Goal: Information Seeking & Learning: Learn about a topic

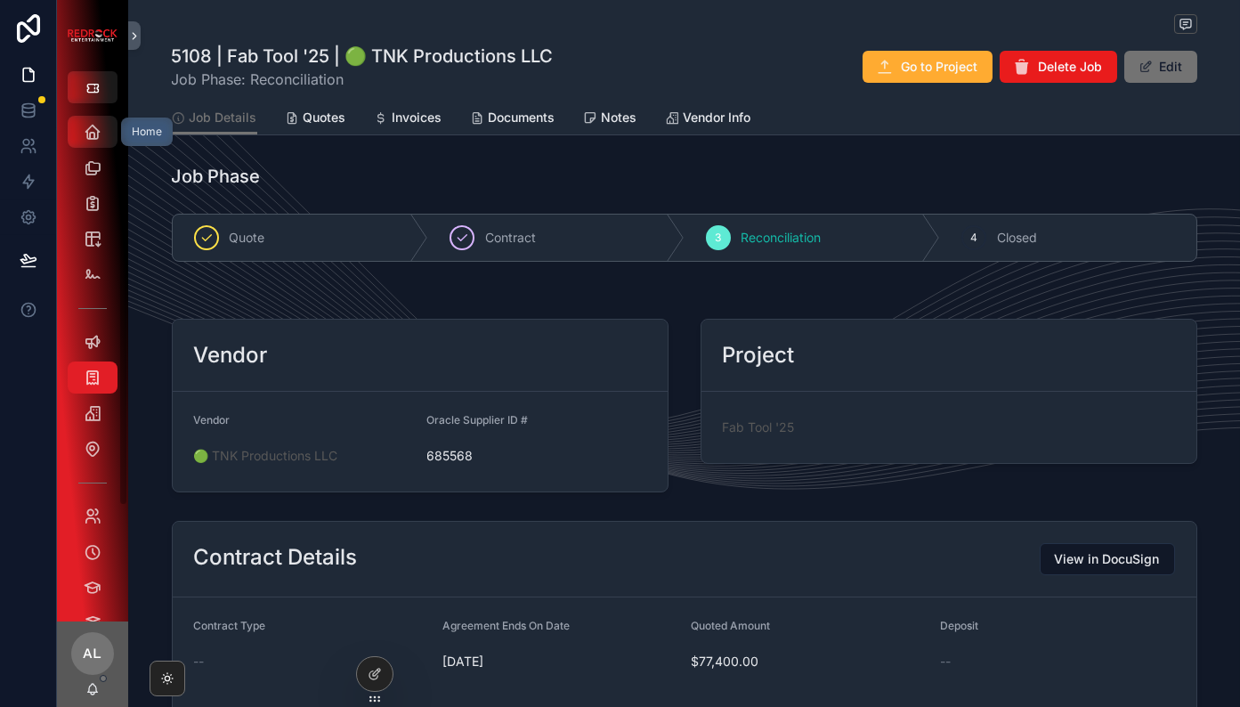
click at [93, 129] on icon "scrollable content" at bounding box center [93, 132] width 18 height 18
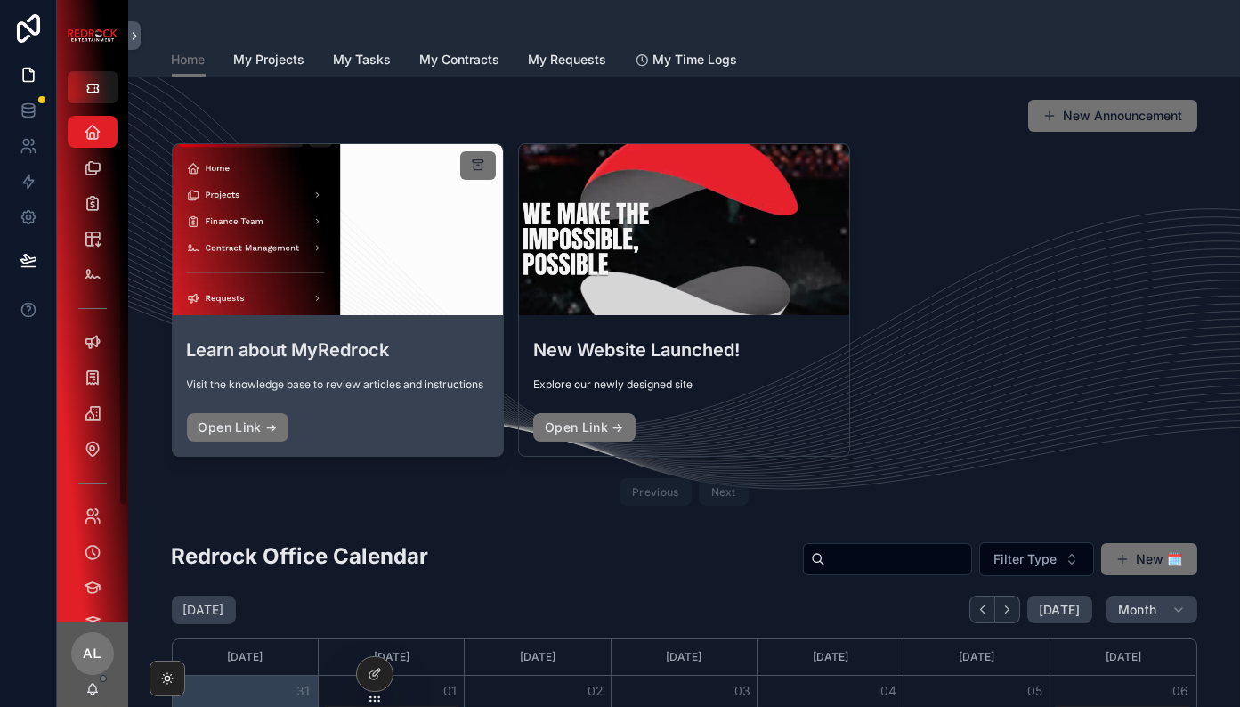
click at [260, 374] on div "Learn about MyRedrock Visit the knowledge base to review articles and instructi…" at bounding box center [338, 389] width 330 height 134
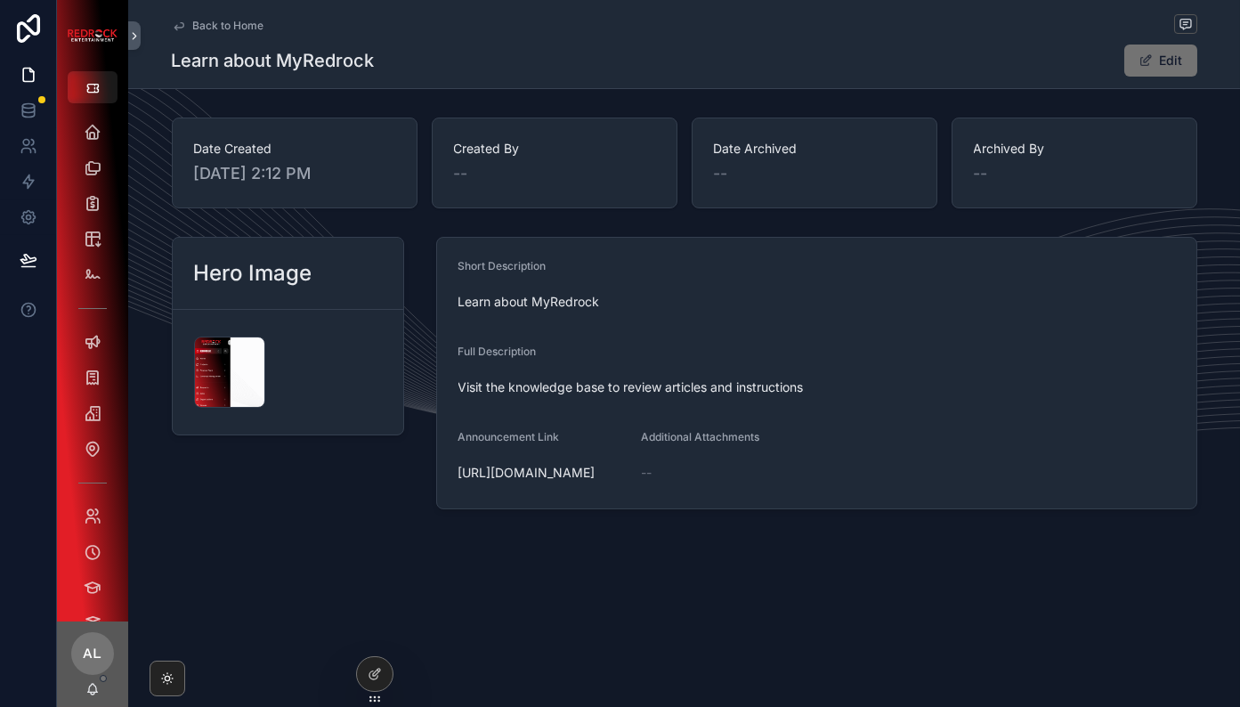
click at [224, 28] on span "Back to Home" at bounding box center [228, 26] width 71 height 14
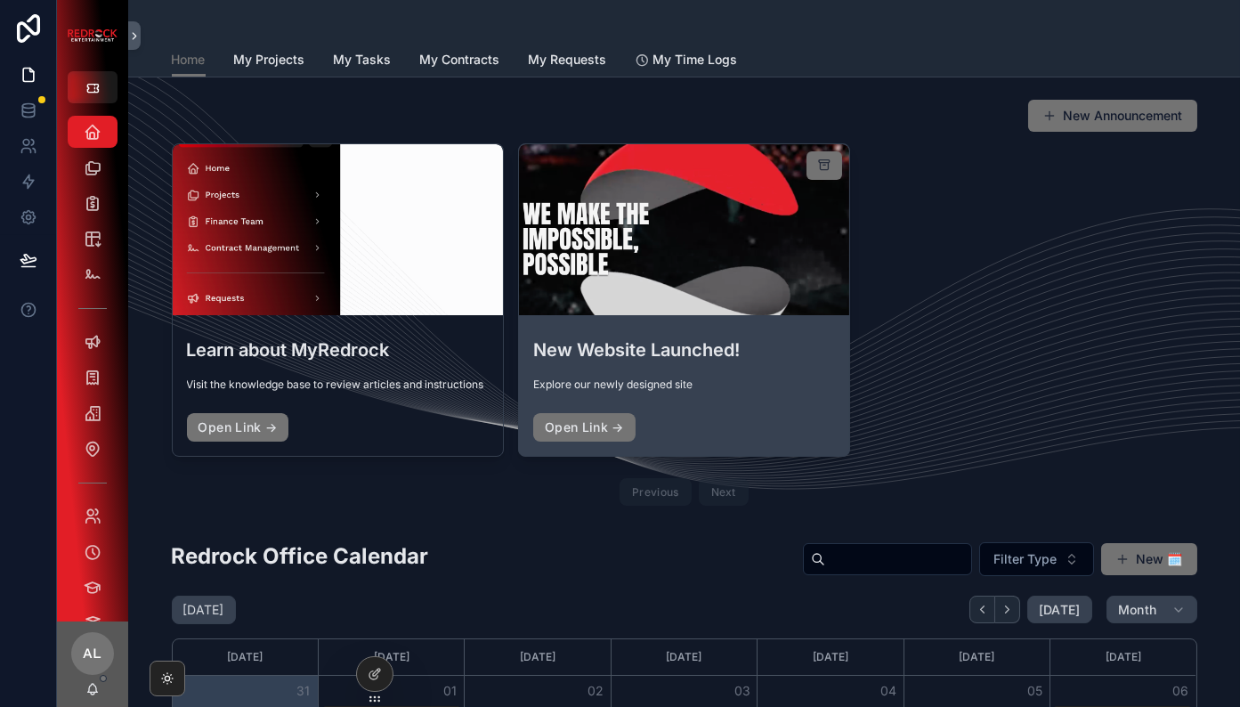
click at [581, 281] on div "scrollable content" at bounding box center [684, 229] width 330 height 171
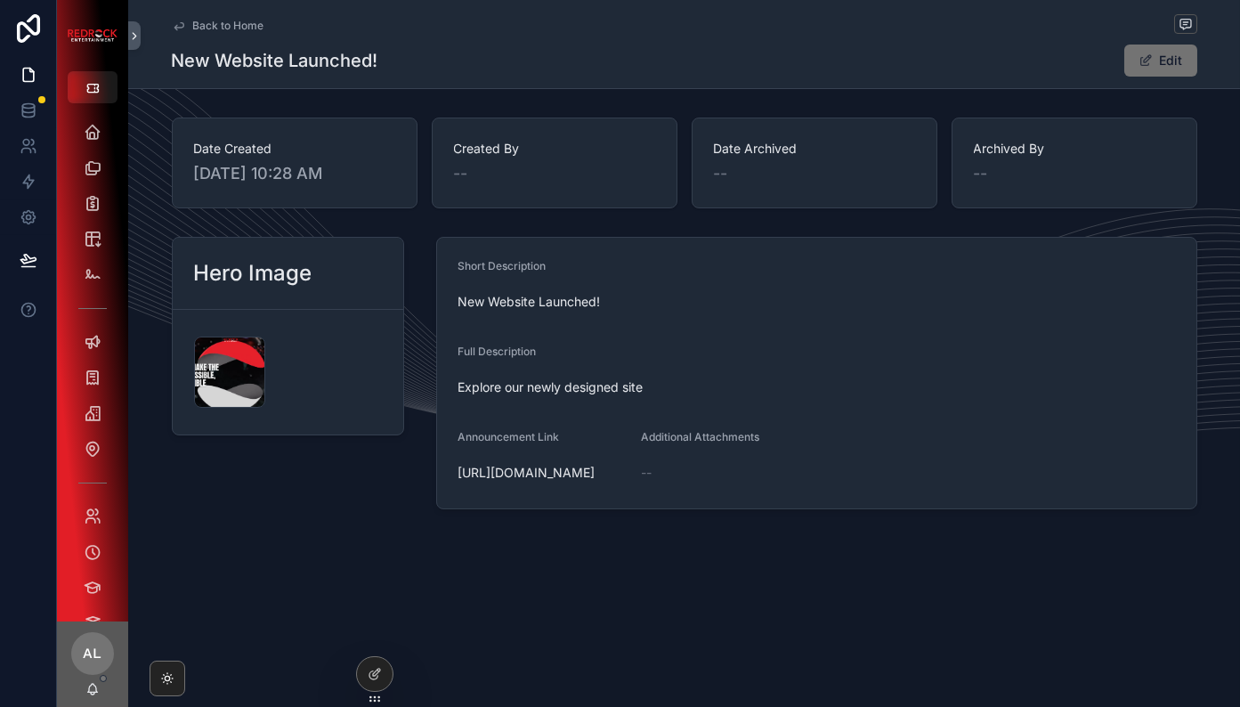
click at [225, 20] on span "Back to Home" at bounding box center [228, 26] width 71 height 14
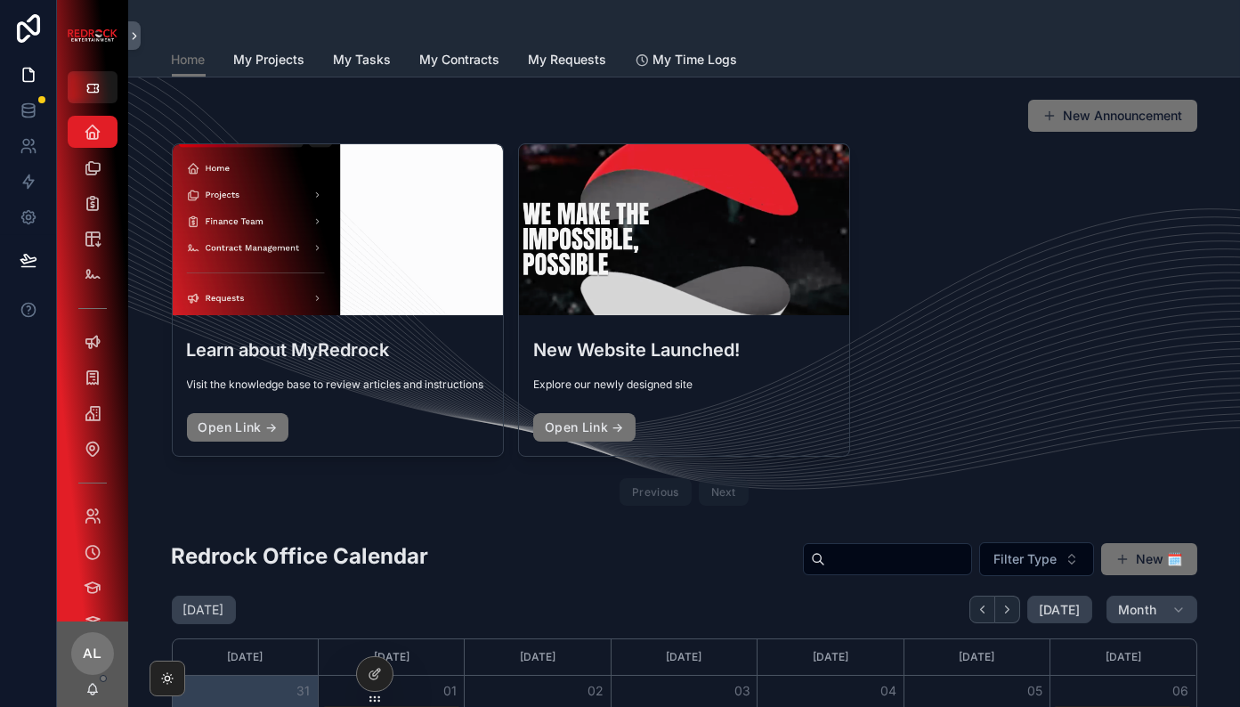
click at [669, 160] on div "scrollable content" at bounding box center [684, 229] width 330 height 171
